Goal: Information Seeking & Learning: Compare options

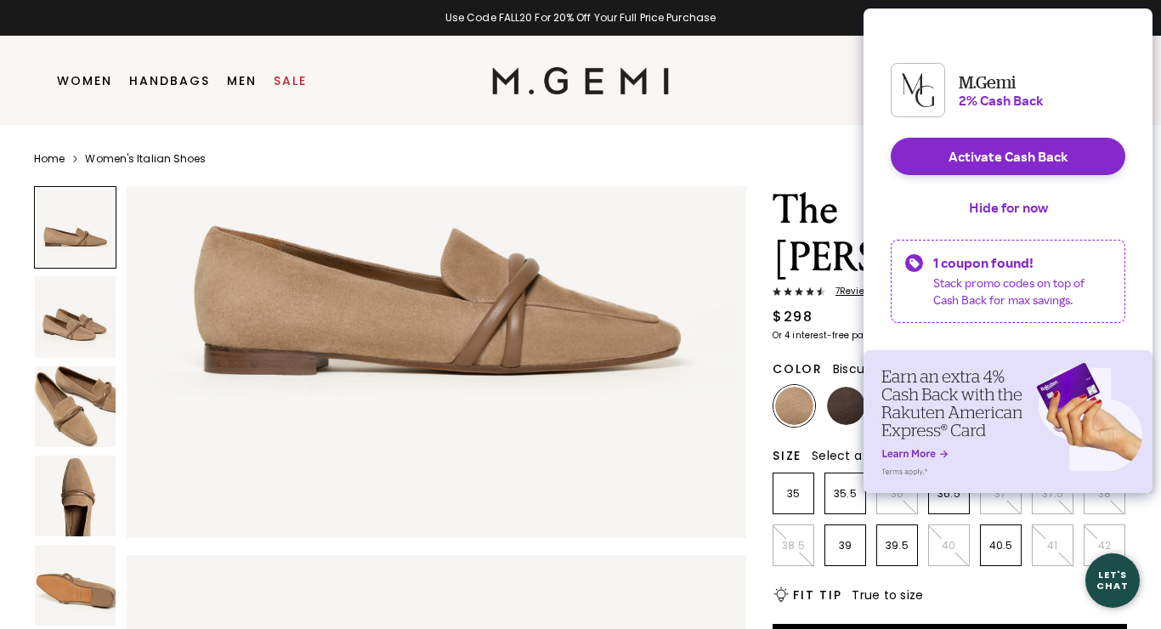
type input "[EMAIL_ADDRESS][PERSON_NAME][DOMAIN_NAME]"
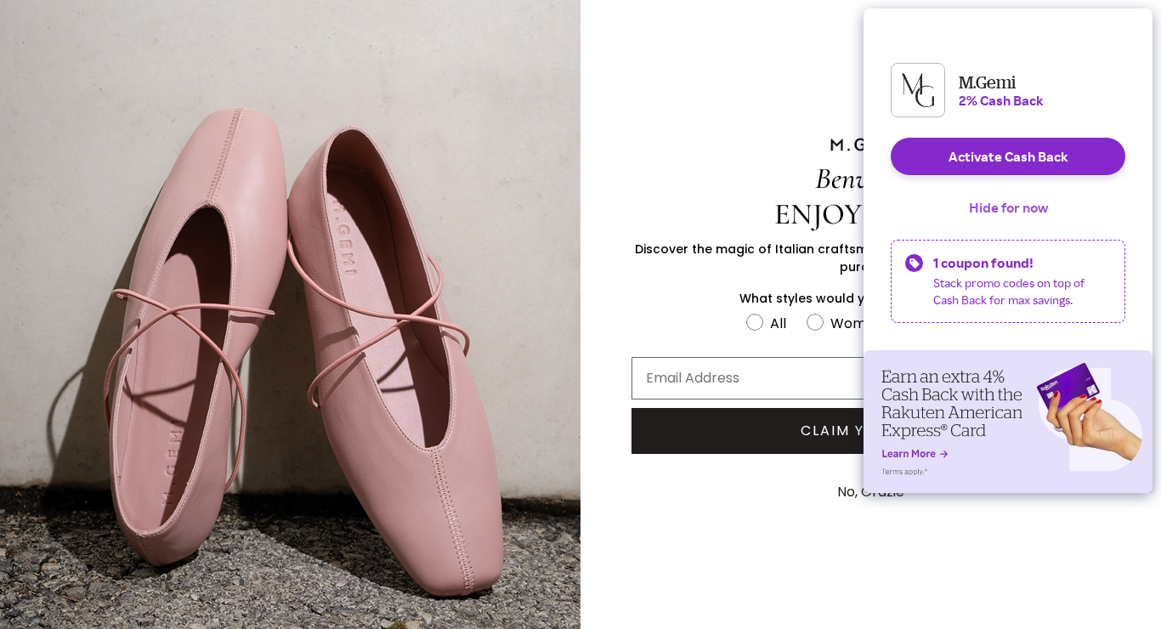
click at [1023, 219] on button "Hide for now" at bounding box center [1008, 207] width 106 height 37
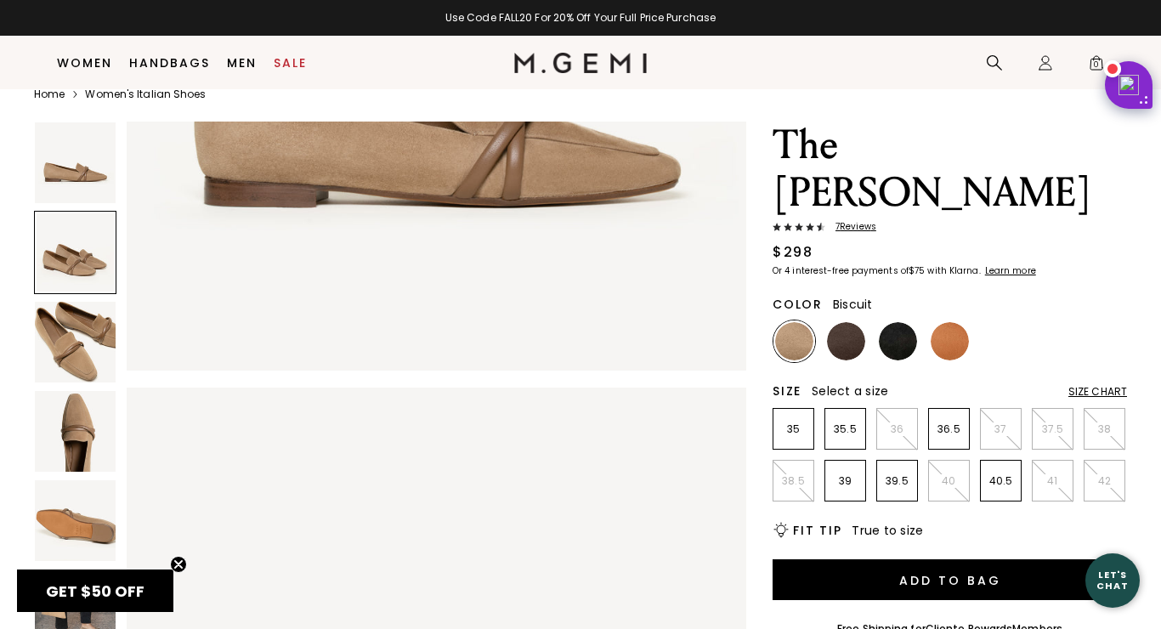
scroll to position [28, 0]
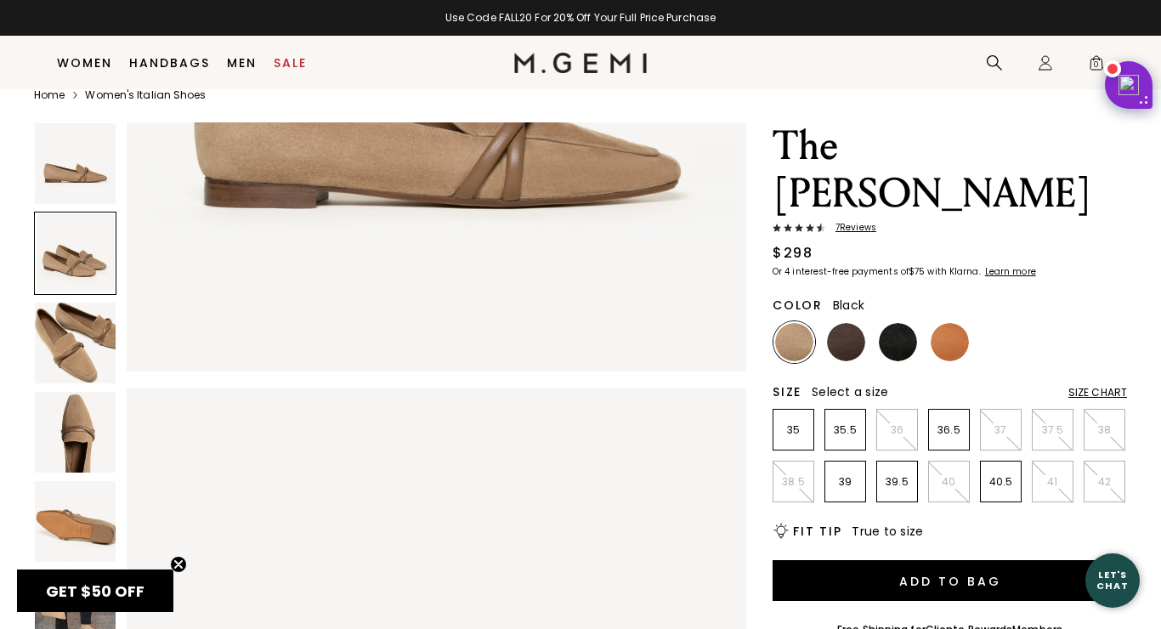
click at [899, 323] on img at bounding box center [898, 342] width 38 height 38
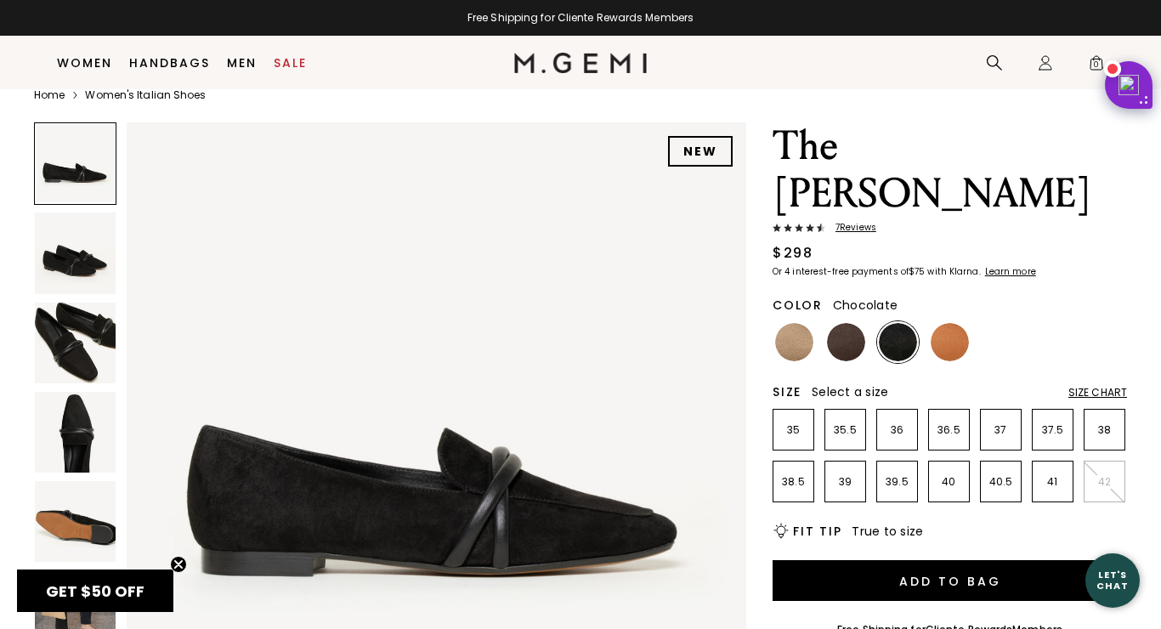
click at [853, 323] on img at bounding box center [846, 342] width 38 height 38
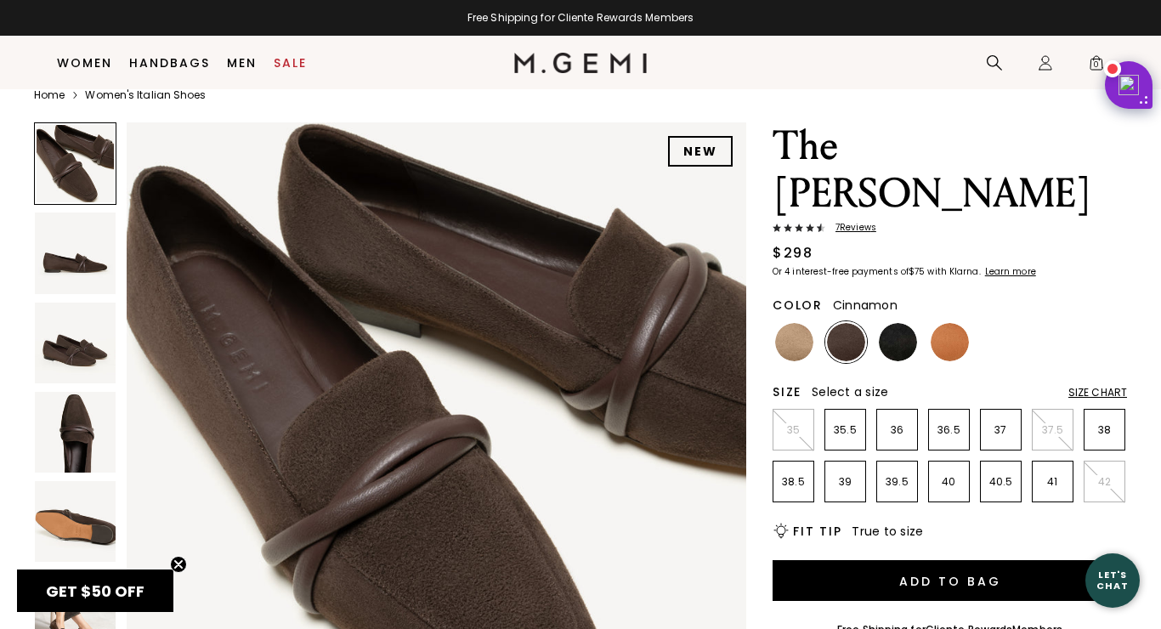
click at [960, 323] on img at bounding box center [950, 342] width 38 height 38
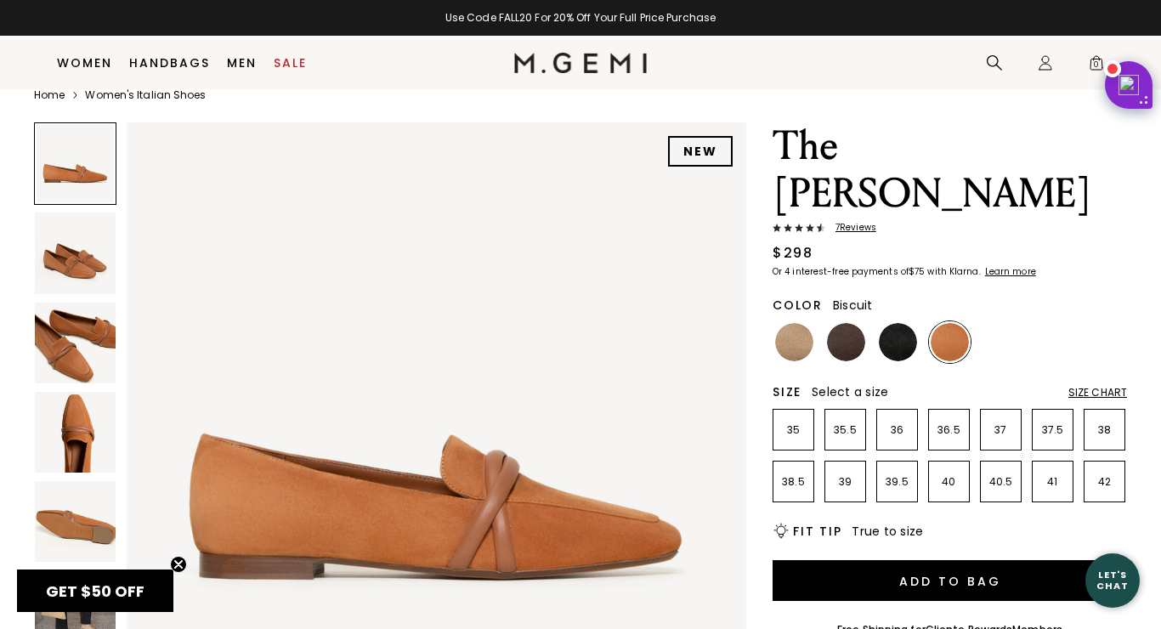
click at [799, 323] on img at bounding box center [794, 342] width 38 height 38
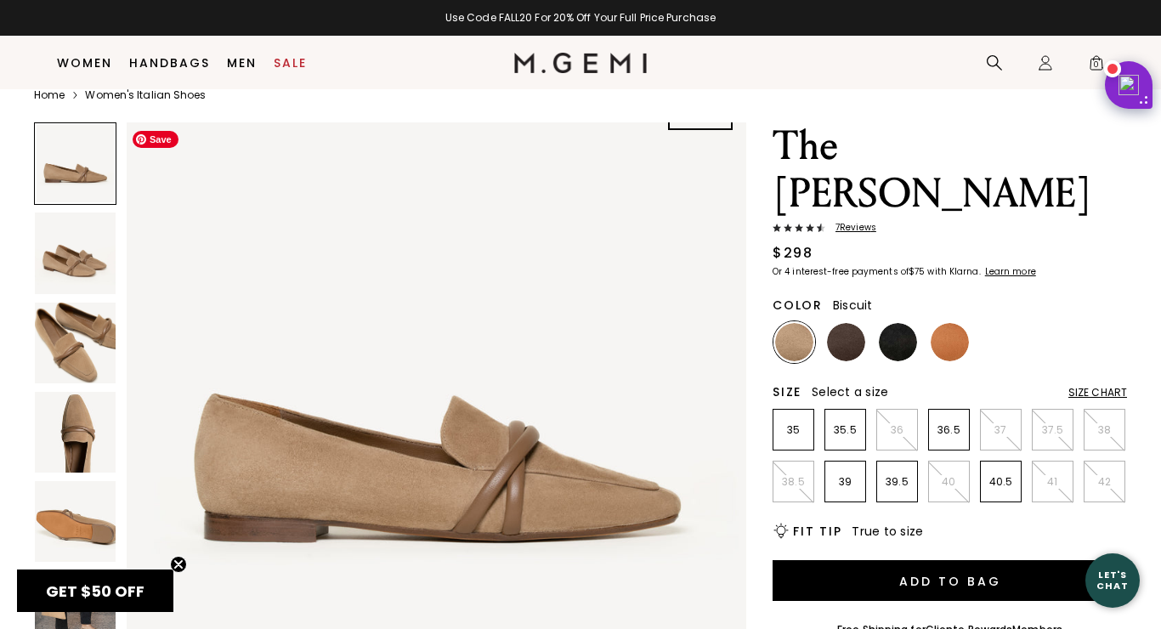
scroll to position [65, 0]
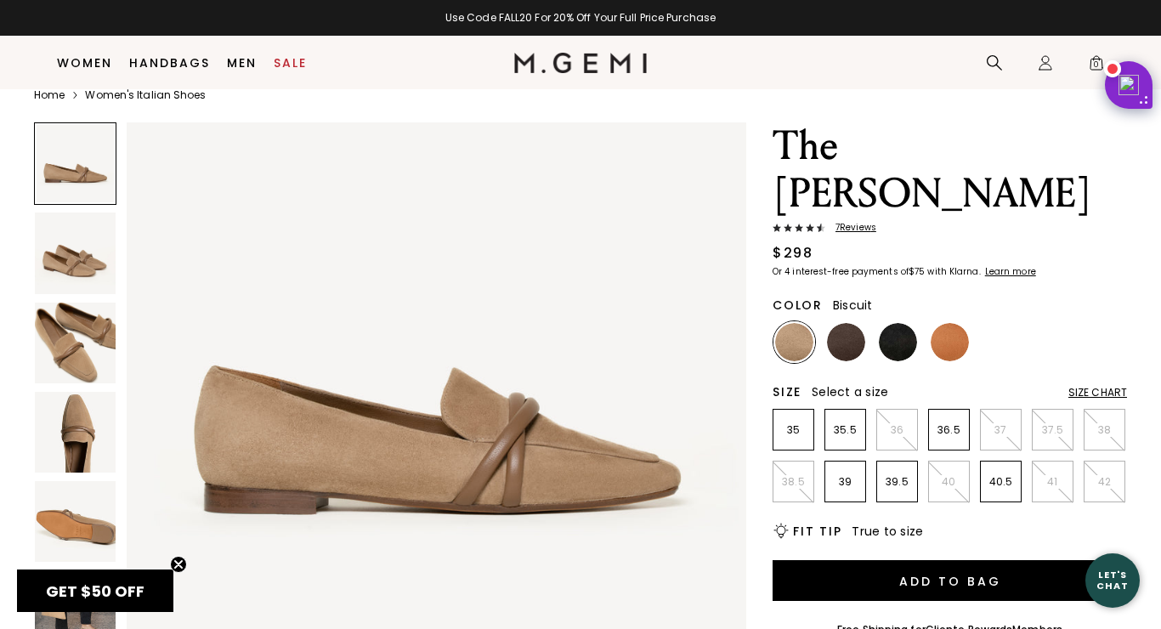
click at [69, 336] on img at bounding box center [75, 343] width 81 height 81
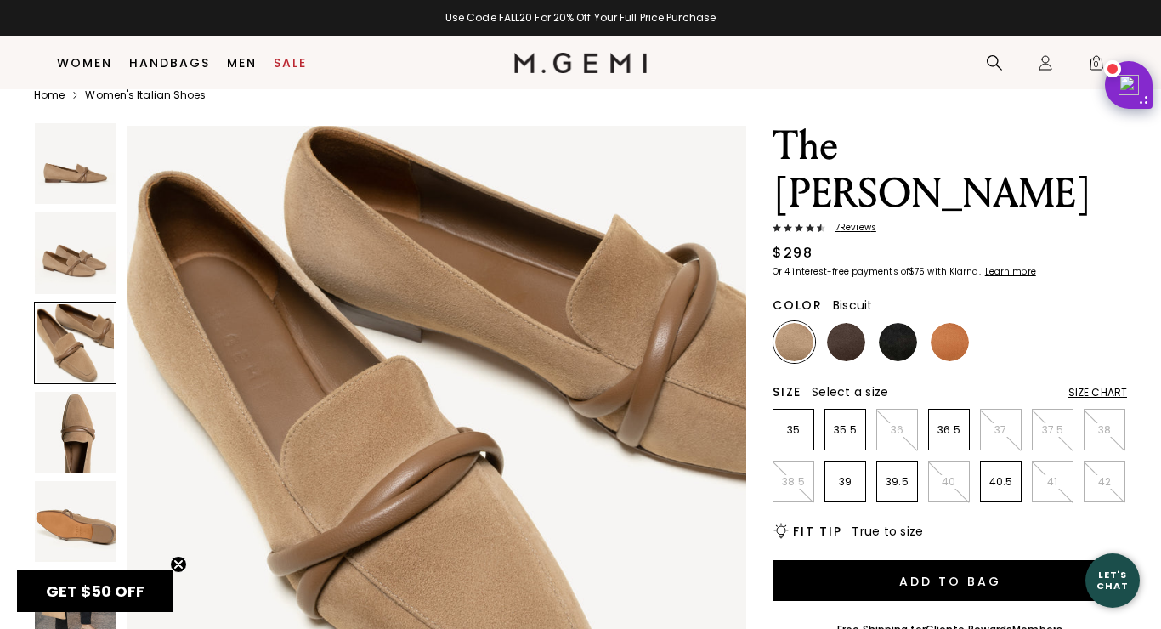
scroll to position [1273, 0]
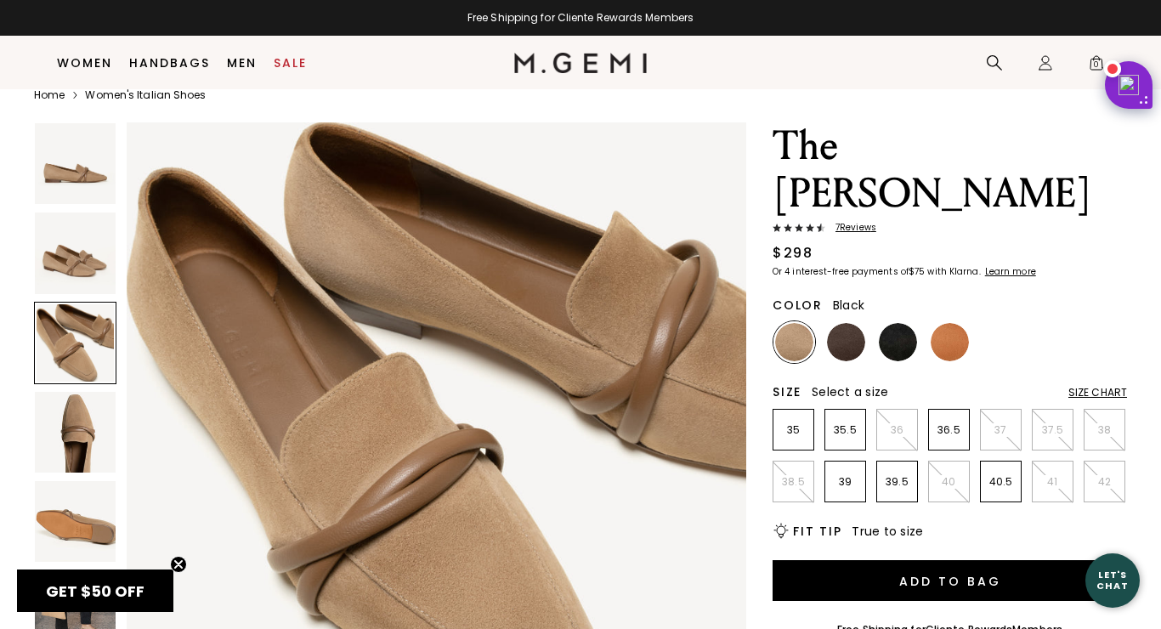
click at [913, 323] on img at bounding box center [898, 342] width 38 height 38
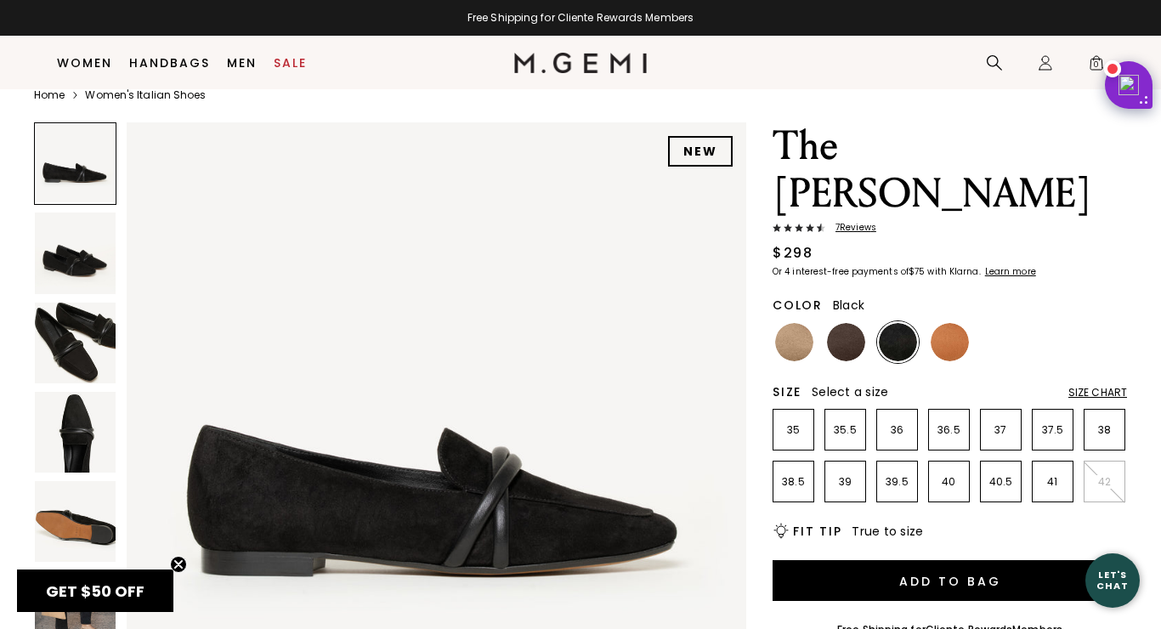
click at [84, 348] on img at bounding box center [75, 343] width 81 height 81
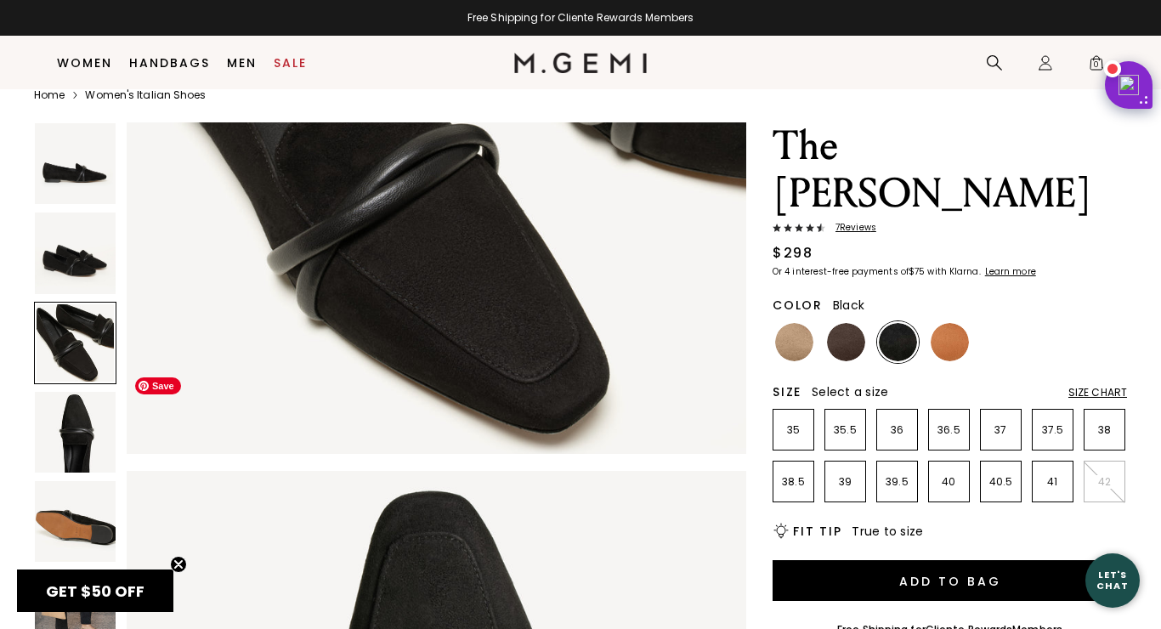
scroll to position [1640, 0]
